Goal: Transaction & Acquisition: Purchase product/service

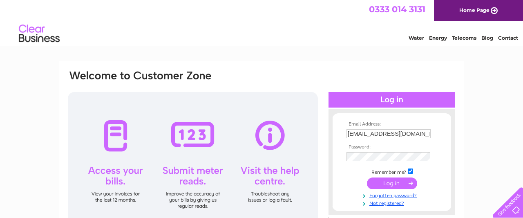
click at [386, 184] on input "submit" at bounding box center [392, 182] width 50 height 11
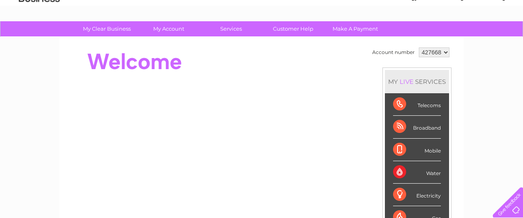
scroll to position [41, 0]
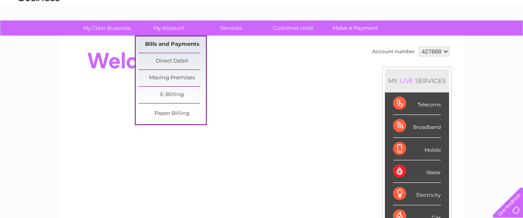
click at [159, 42] on link "Bills and Payments" at bounding box center [172, 44] width 67 height 16
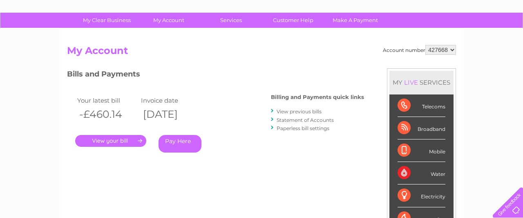
scroll to position [76, 0]
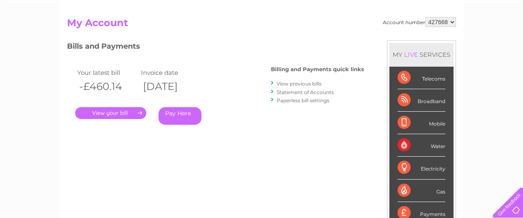
click at [105, 112] on link "." at bounding box center [110, 113] width 71 height 12
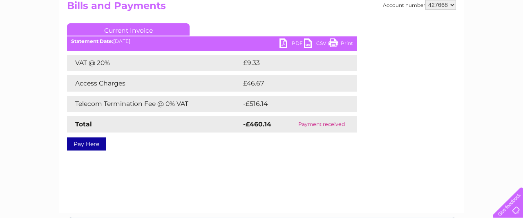
scroll to position [94, 0]
click at [84, 139] on link "Pay Here" at bounding box center [86, 143] width 39 height 13
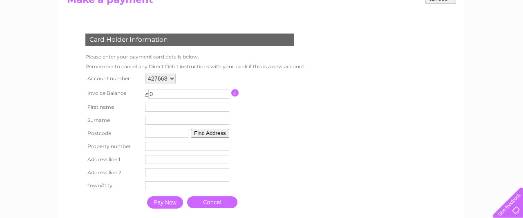
scroll to position [106, 0]
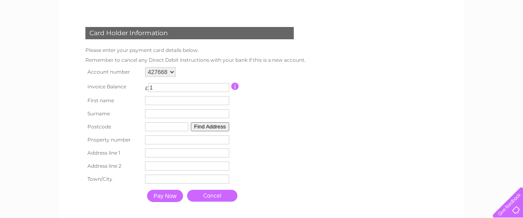
click at [222, 85] on input "1" at bounding box center [188, 87] width 81 height 9
click at [222, 85] on input "2" at bounding box center [188, 87] width 81 height 9
click at [222, 85] on input "3" at bounding box center [188, 87] width 81 height 9
click at [224, 89] on input "2" at bounding box center [188, 87] width 81 height 9
click at [224, 89] on input "1" at bounding box center [188, 87] width 81 height 9
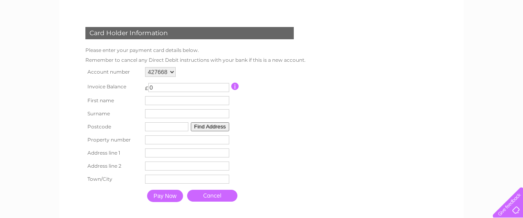
click at [224, 89] on input "0" at bounding box center [188, 87] width 81 height 9
type input "-1"
click at [224, 89] on input "-1" at bounding box center [188, 87] width 81 height 9
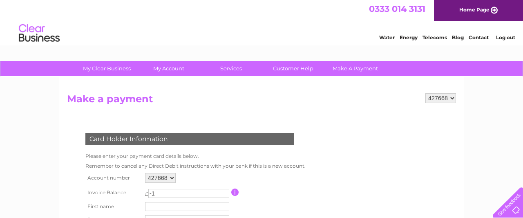
scroll to position [0, 0]
